Goal: Task Accomplishment & Management: Complete application form

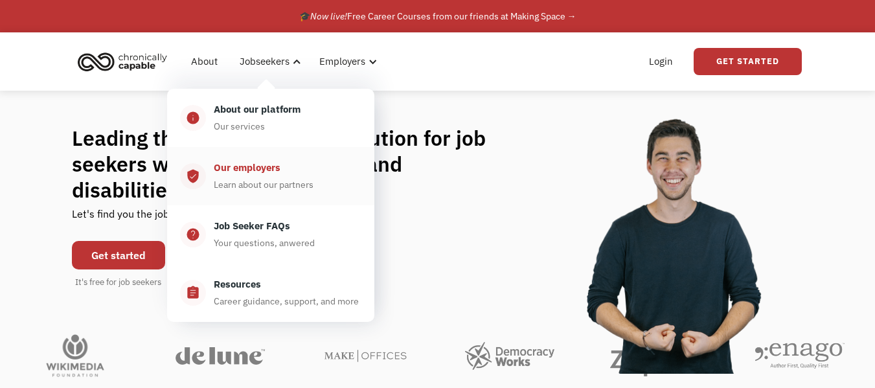
click at [256, 173] on div "Our employers" at bounding box center [247, 168] width 67 height 16
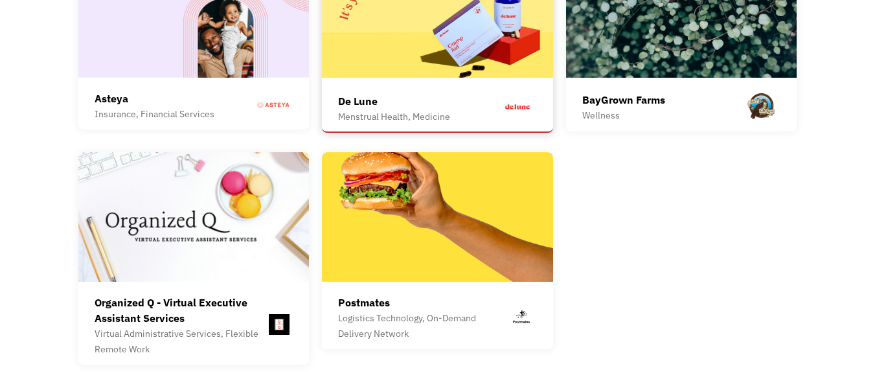
scroll to position [3536, 0]
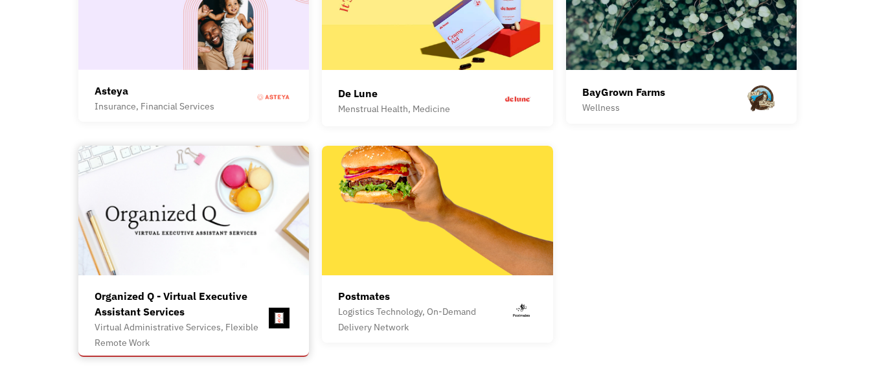
click at [262, 227] on img at bounding box center [193, 211] width 231 height 130
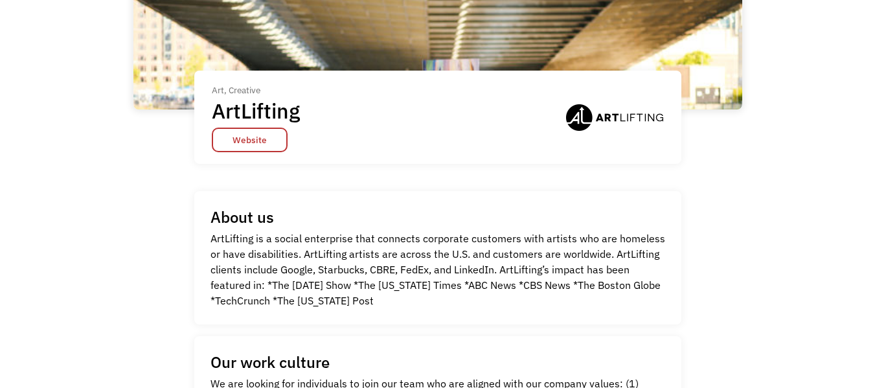
scroll to position [157, 0]
click at [276, 131] on link "Website" at bounding box center [250, 139] width 76 height 25
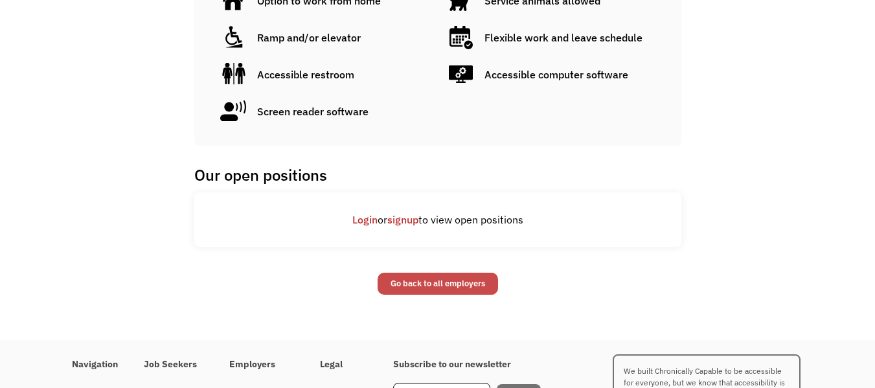
scroll to position [757, 0]
click at [271, 385] on div "Work with us" at bounding box center [261, 393] width 65 height 16
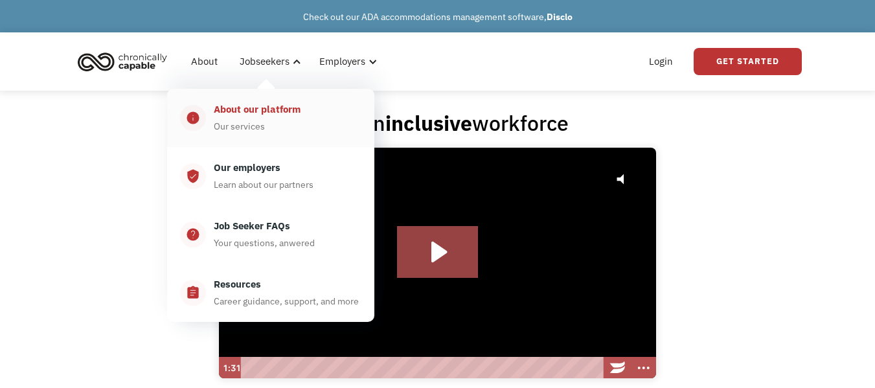
click at [281, 130] on div "About our platform Our services" at bounding box center [283, 118] width 155 height 32
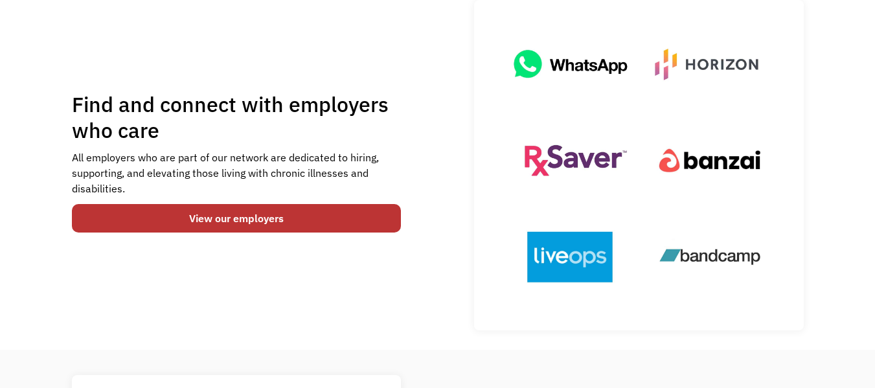
scroll to position [117, 0]
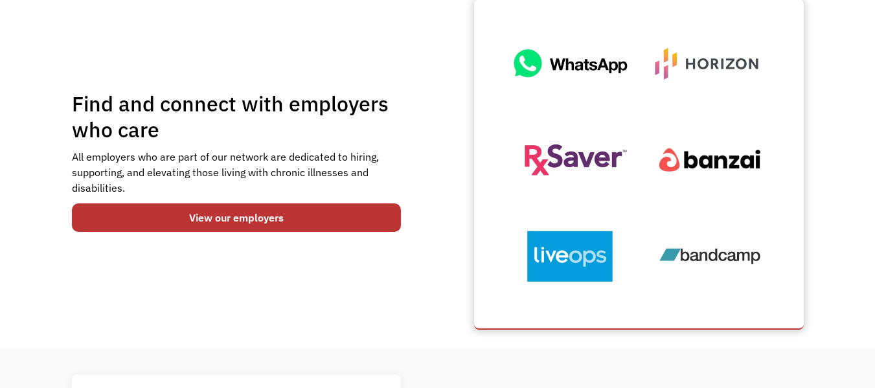
click at [704, 253] on img at bounding box center [638, 164] width 297 height 297
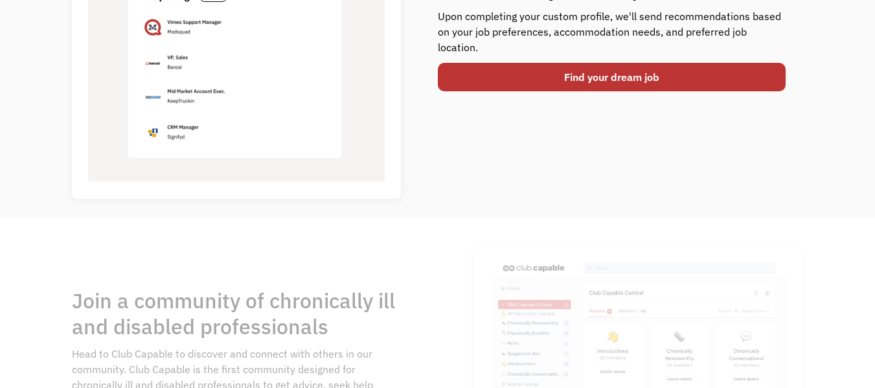
scroll to position [624, 0]
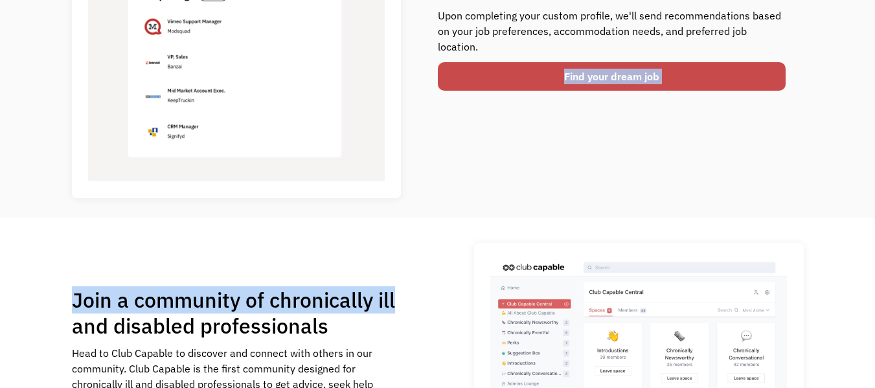
drag, startPoint x: 402, startPoint y: 264, endPoint x: 528, endPoint y: 69, distance: 231.9
click at [528, 69] on link "Find your dream job" at bounding box center [612, 76] width 348 height 28
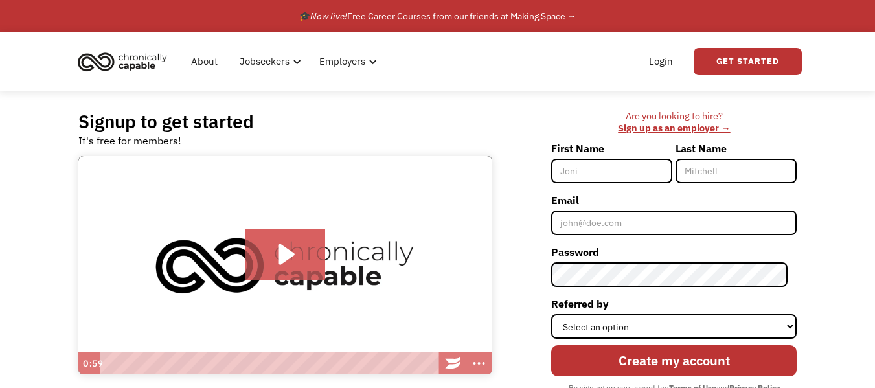
click at [652, 176] on input "First Name" at bounding box center [611, 171] width 121 height 25
type input "[PERSON_NAME]"
click at [711, 174] on input "Last Name" at bounding box center [735, 171] width 121 height 25
type input "[PERSON_NAME]"
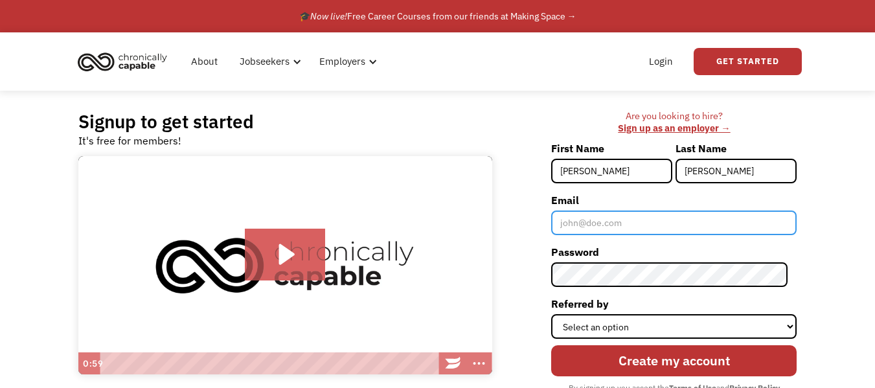
click at [727, 223] on input "Email" at bounding box center [673, 222] width 245 height 25
type input "[PERSON_NAME][EMAIL_ADDRESS][DOMAIN_NAME]"
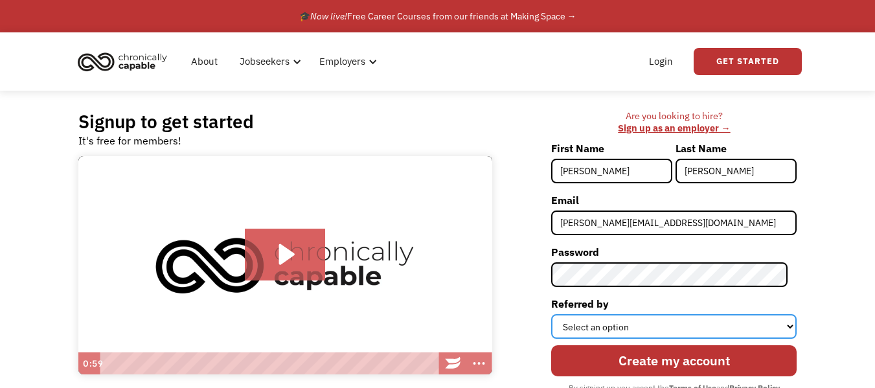
click at [695, 326] on select "Select an option Instagram Facebook Twitter Search Engine News Article Word of …" at bounding box center [673, 326] width 245 height 25
click at [662, 314] on select "Select an option Instagram Facebook Twitter Search Engine News Article Word of …" at bounding box center [673, 326] width 245 height 25
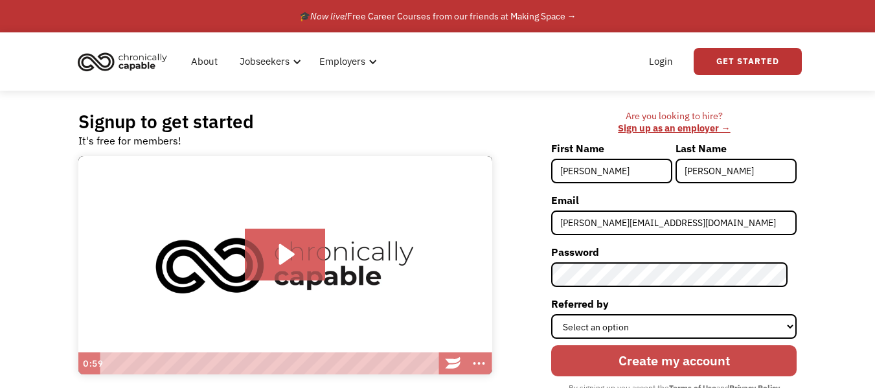
click at [644, 350] on input "Create my account" at bounding box center [673, 360] width 245 height 31
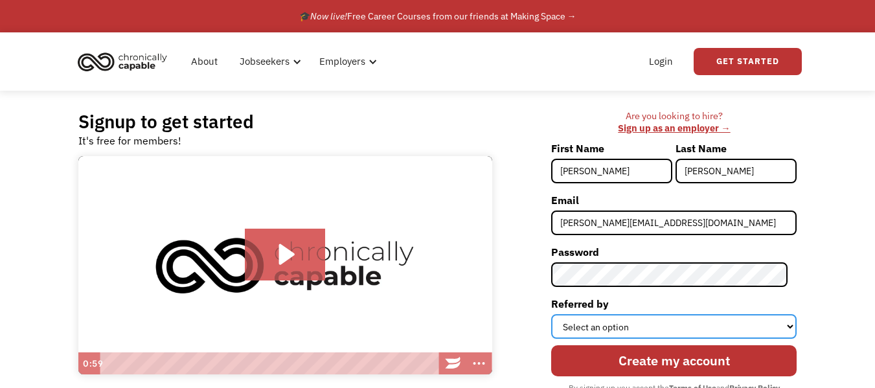
click at [644, 328] on select "Select an option Instagram Facebook Twitter Search Engine News Article Word of …" at bounding box center [673, 326] width 245 height 25
select select "Other"
click at [560, 314] on select "Select an option Instagram Facebook Twitter Search Engine News Article Word of …" at bounding box center [673, 326] width 245 height 25
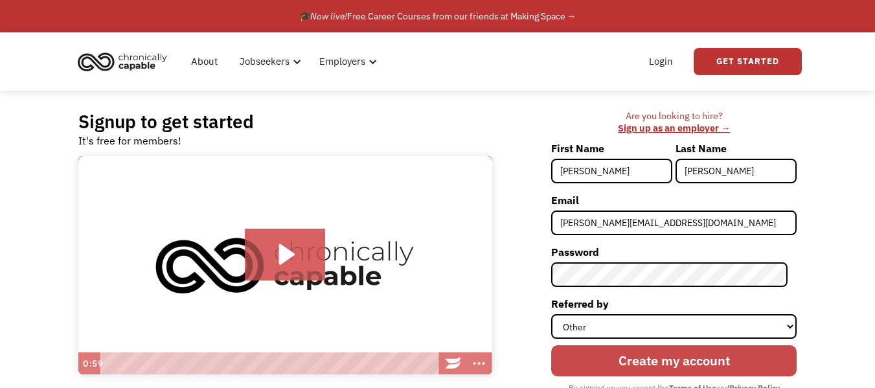
click at [626, 356] on input "Create my account" at bounding box center [673, 360] width 245 height 31
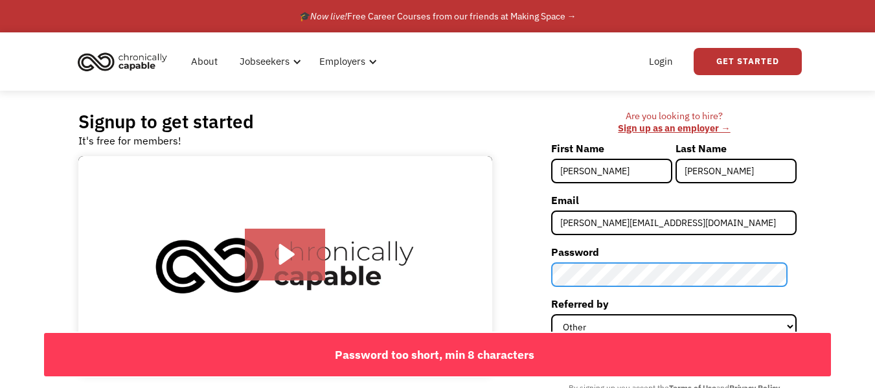
click at [470, 258] on div "Signup to get started It's free for members! Click for sound @keyframes VOLUME_…" at bounding box center [438, 269] width 758 height 357
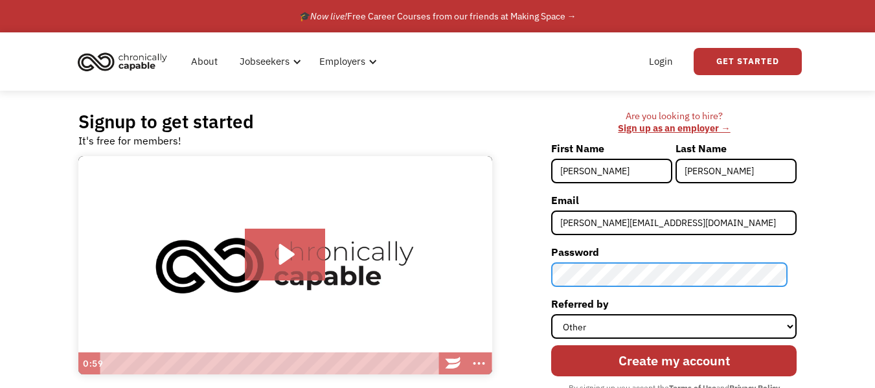
click at [551, 345] on input "Create my account" at bounding box center [673, 360] width 245 height 31
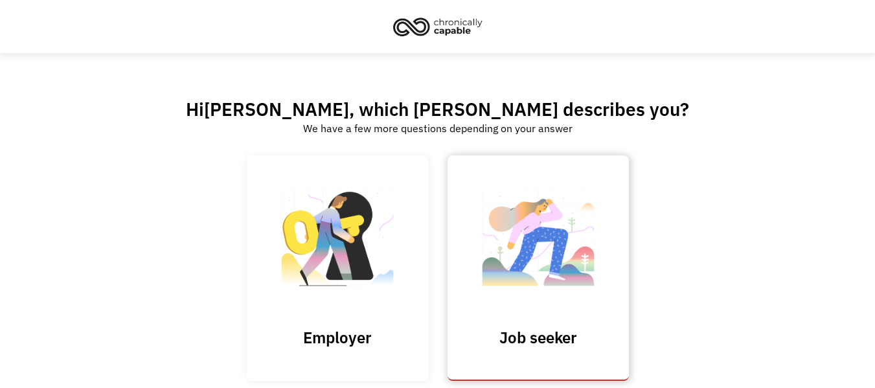
click at [566, 285] on img at bounding box center [538, 244] width 130 height 126
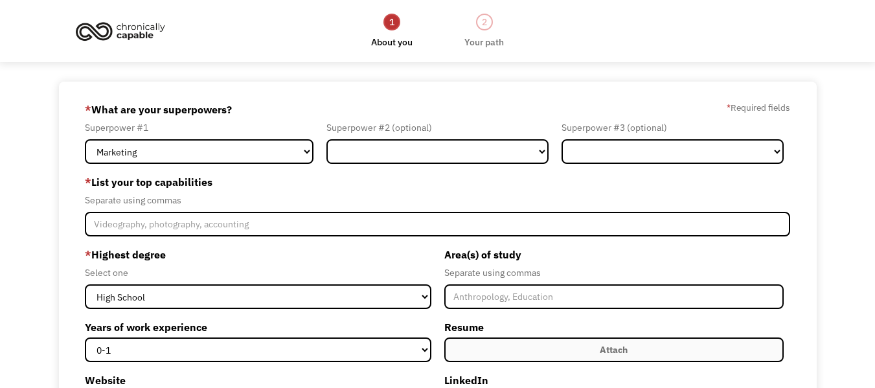
click at [333, 205] on div "Separate using commas" at bounding box center [437, 200] width 705 height 16
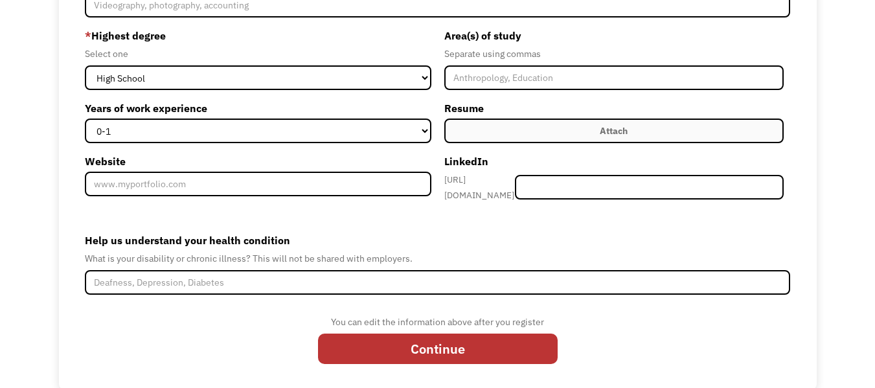
scroll to position [233, 0]
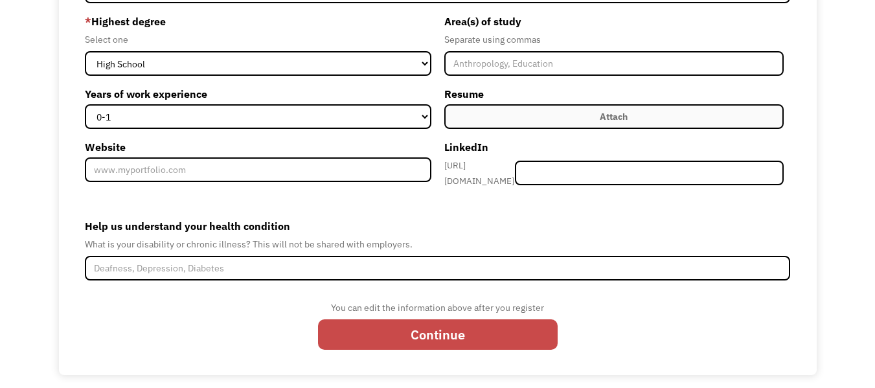
click at [493, 332] on input "Continue" at bounding box center [438, 334] width 240 height 31
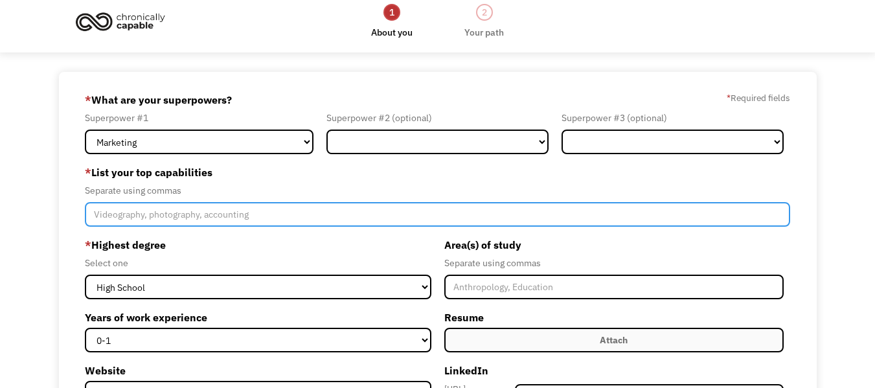
scroll to position [0, 0]
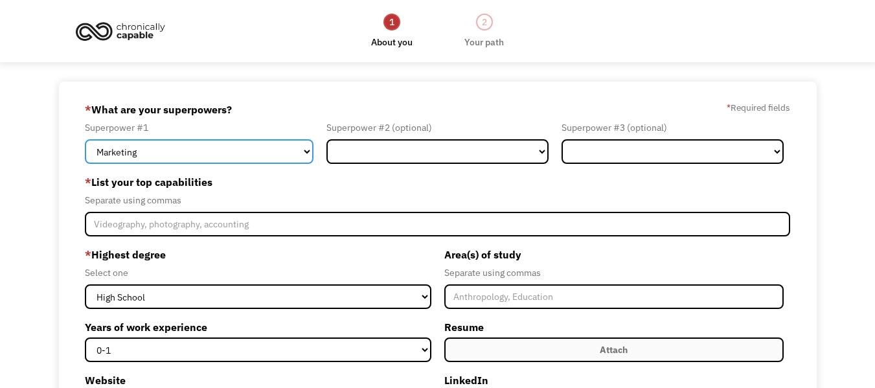
click at [242, 159] on select "Marketing Human Resources Finance Technology Operations Sales Industrial & Manu…" at bounding box center [199, 151] width 229 height 25
select select "Customer Service"
click at [85, 139] on select "Marketing Human Resources Finance Technology Operations Sales Industrial & Manu…" at bounding box center [199, 151] width 229 height 25
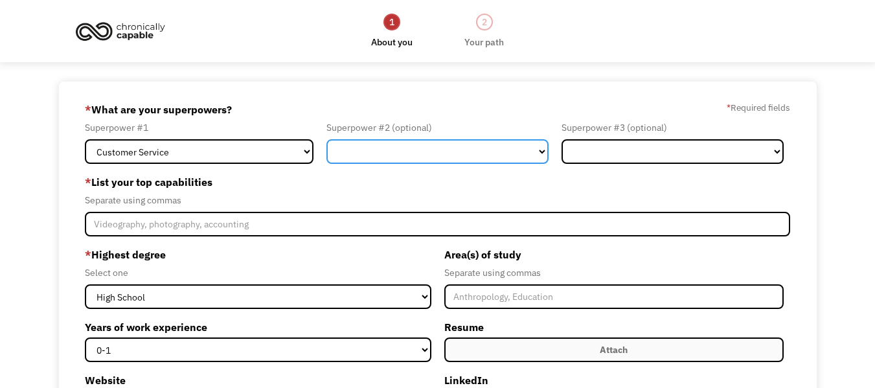
click at [372, 144] on select "Marketing Human Resources Finance Technology Operations Sales Industrial & Manu…" at bounding box center [437, 151] width 222 height 25
select select "Administration"
click at [326, 139] on select "Marketing Human Resources Finance Technology Operations Sales Industrial & Manu…" at bounding box center [437, 151] width 222 height 25
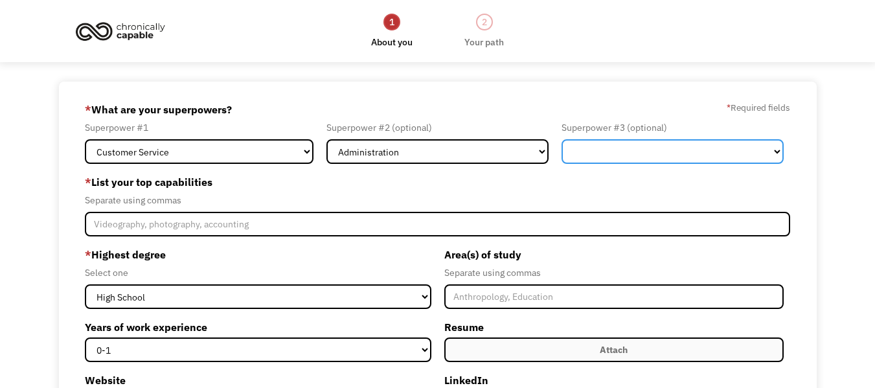
click at [754, 148] on select "Marketing Human Resources Finance Technology Operations Sales Industrial & Manu…" at bounding box center [672, 151] width 222 height 25
select select "Design"
click at [561, 139] on select "Marketing Human Resources Finance Technology Operations Sales Industrial & Manu…" at bounding box center [672, 151] width 222 height 25
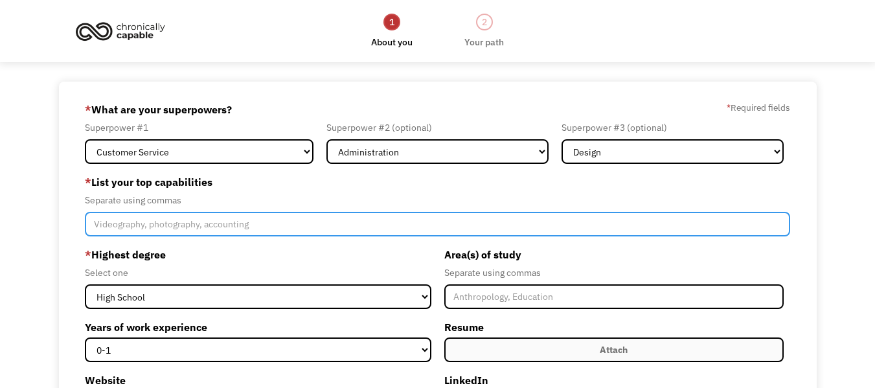
click at [324, 220] on input "Member-Create-Step1" at bounding box center [437, 224] width 705 height 25
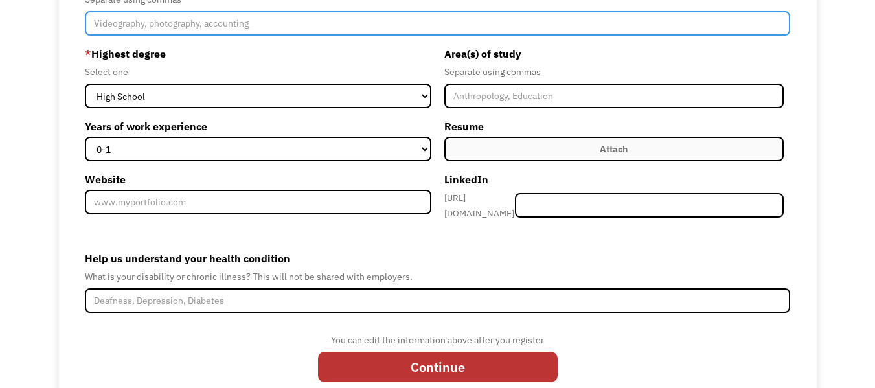
scroll to position [201, 0]
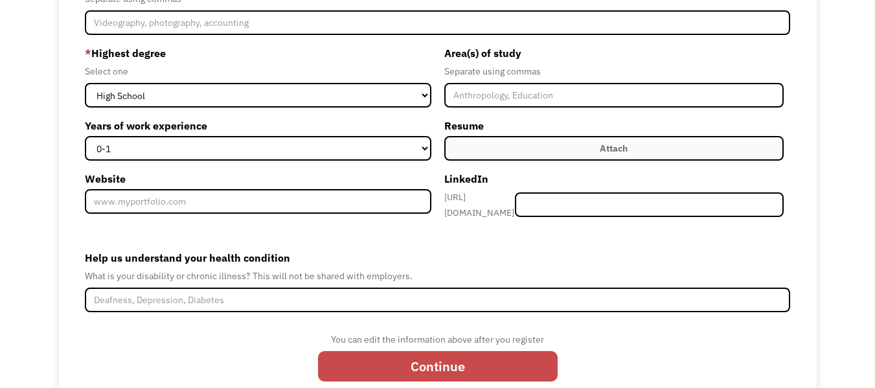
click at [548, 357] on input "Continue" at bounding box center [438, 366] width 240 height 31
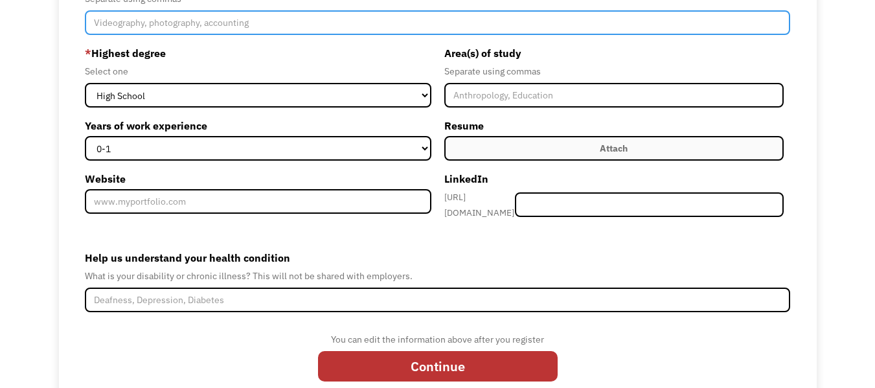
scroll to position [0, 0]
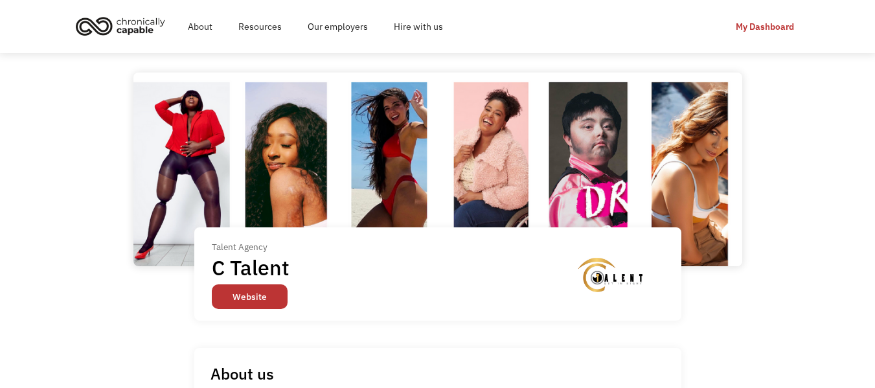
click at [249, 302] on link "Website" at bounding box center [250, 296] width 76 height 25
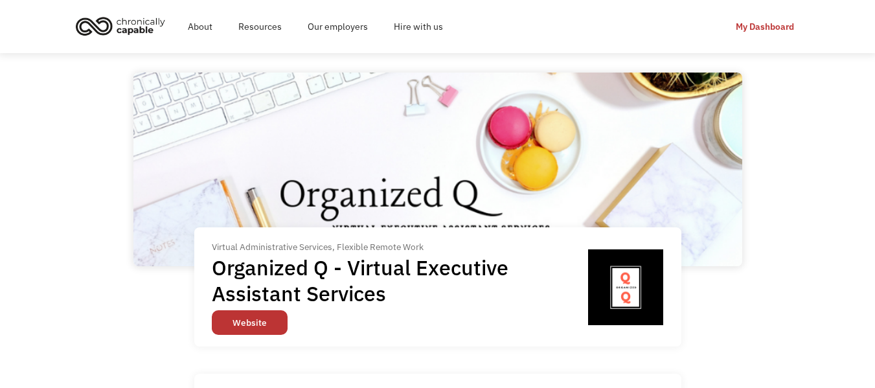
click at [252, 326] on link "Website" at bounding box center [250, 322] width 76 height 25
